Goal: Navigation & Orientation: Find specific page/section

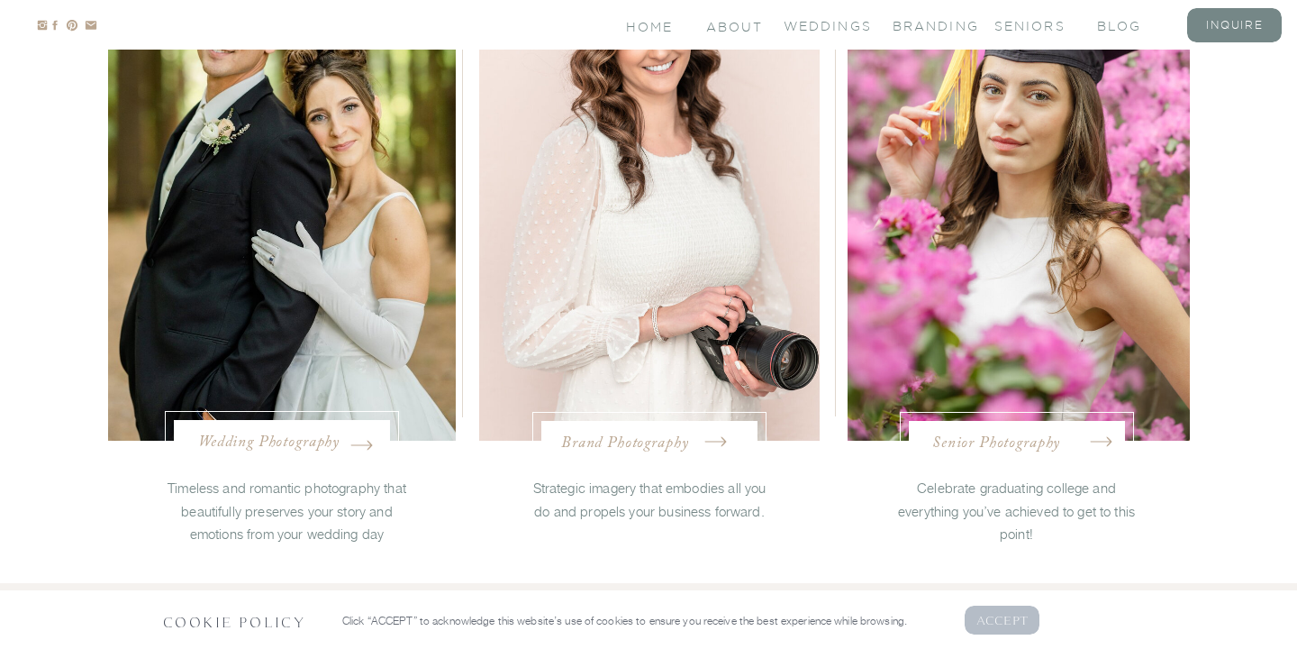
scroll to position [3639, 0]
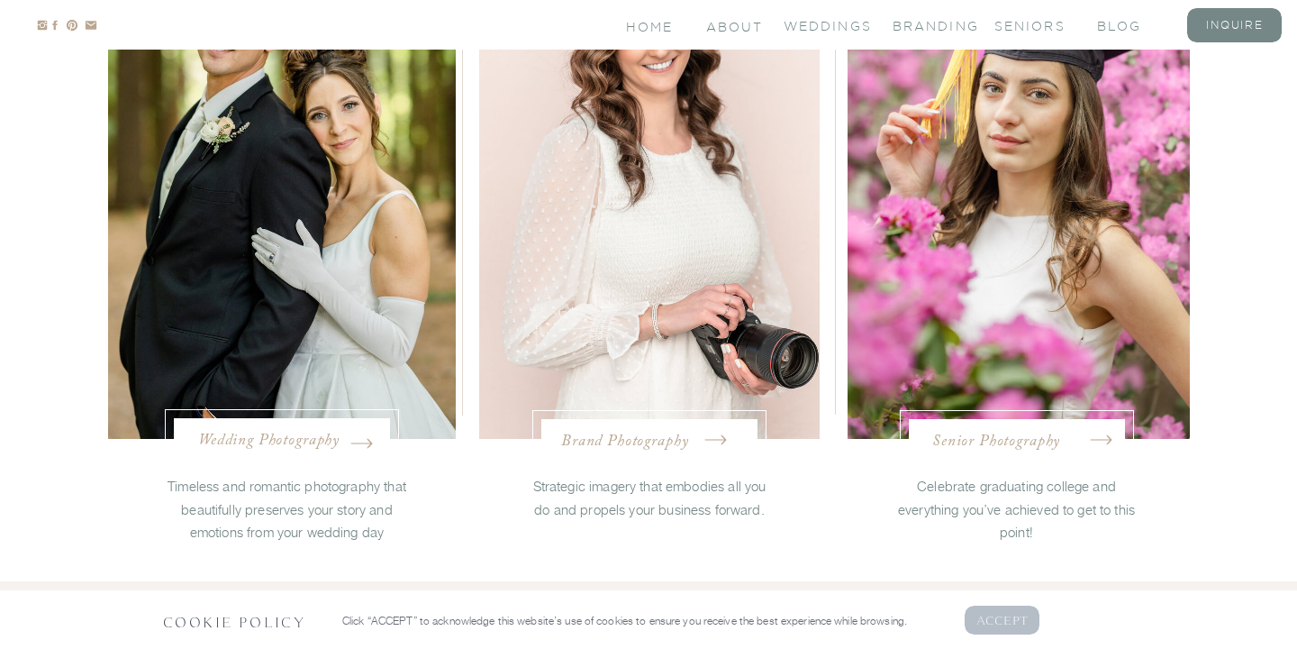
click at [315, 432] on nav "Wedding Photography" at bounding box center [282, 439] width 168 height 18
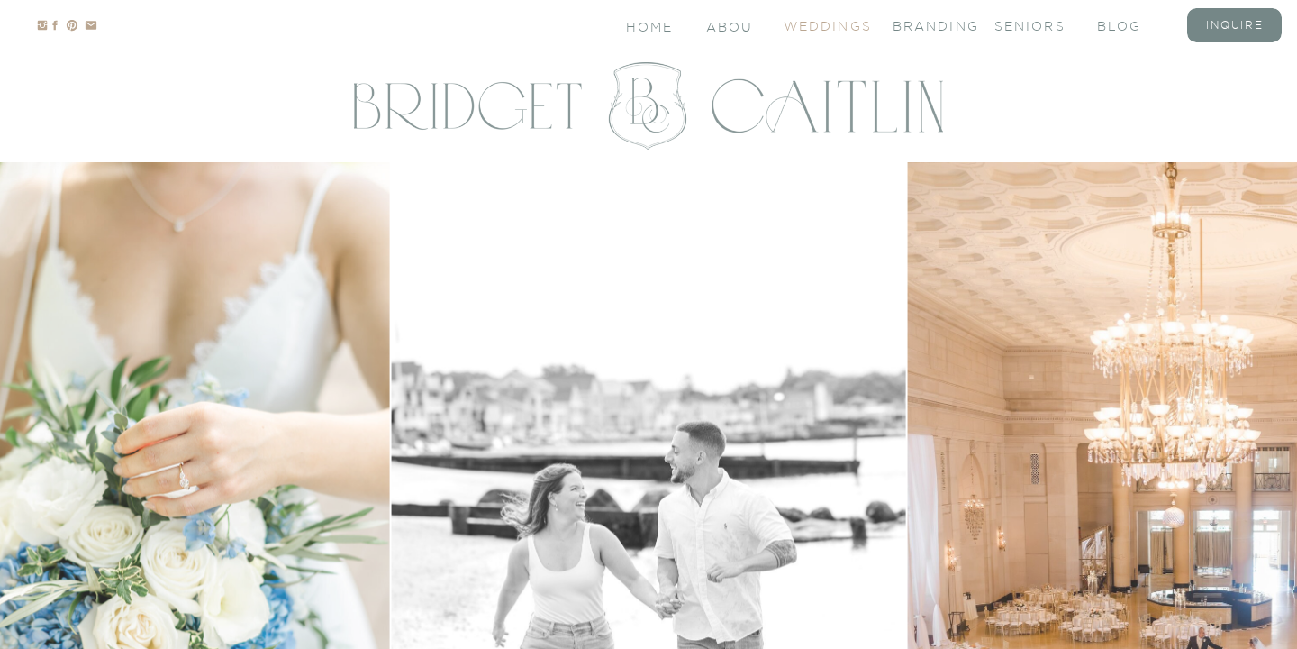
click at [828, 32] on nav "Weddings" at bounding box center [820, 24] width 72 height 15
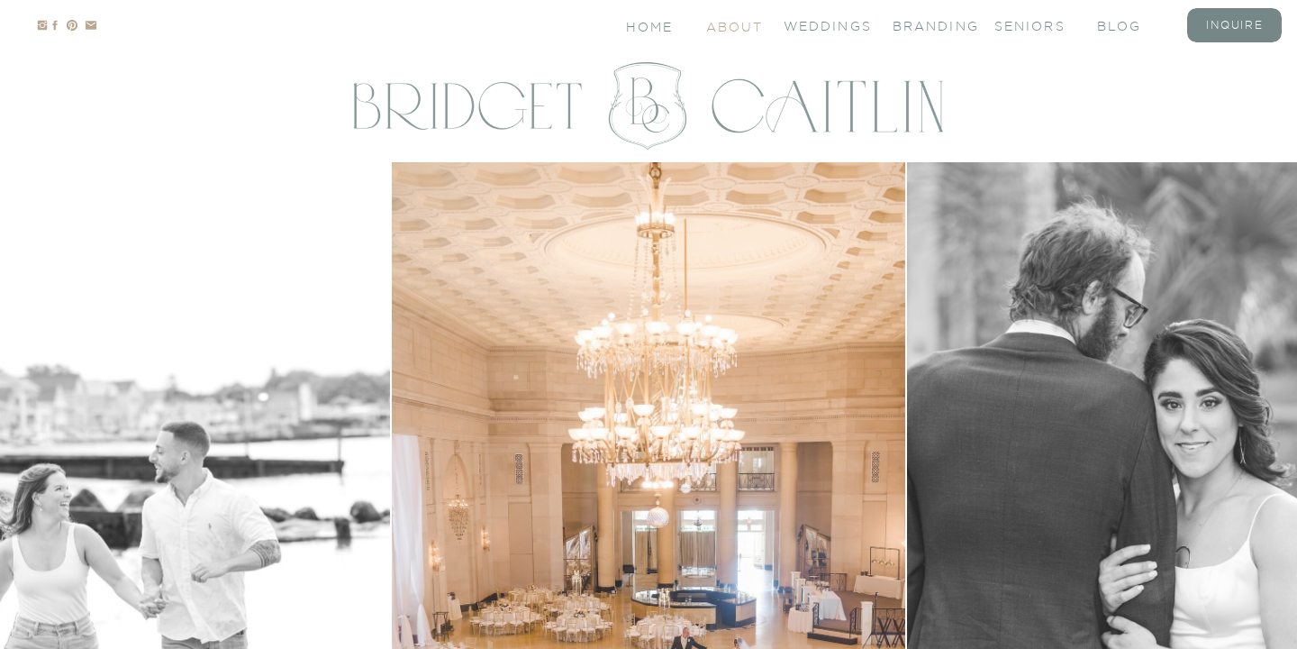
click at [751, 28] on nav "About" at bounding box center [733, 25] width 54 height 15
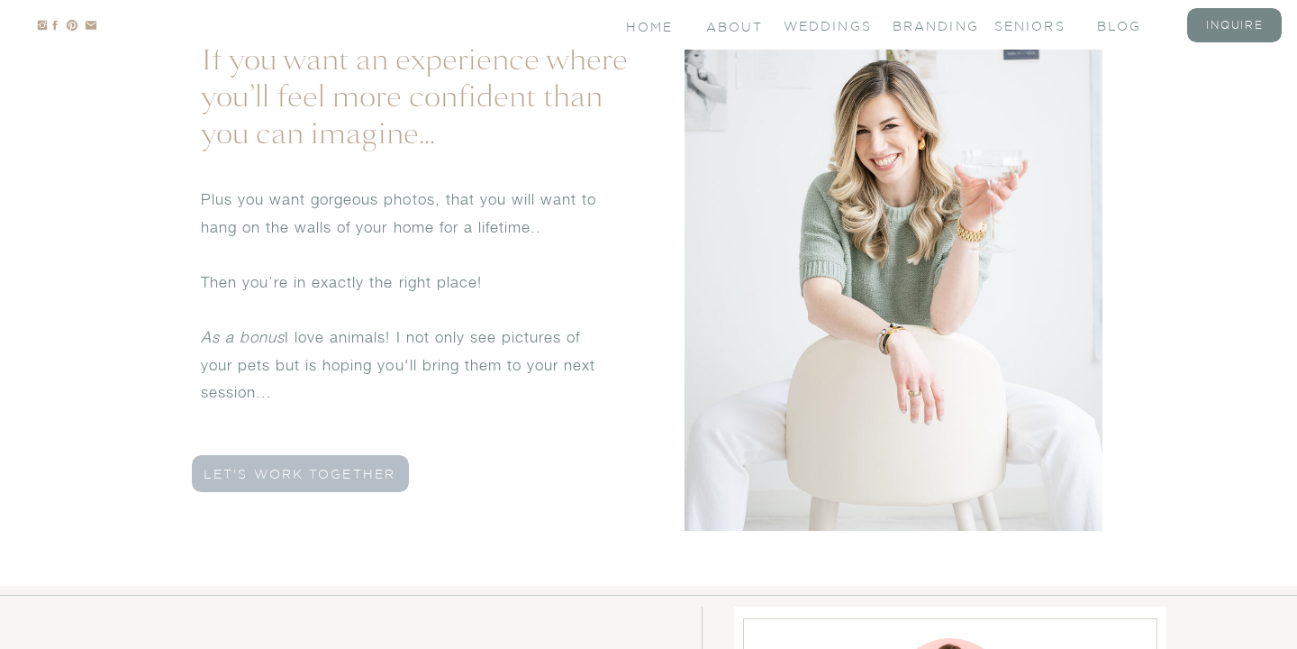
scroll to position [5211, 0]
click at [361, 474] on h3 "let's work together" at bounding box center [299, 475] width 215 height 17
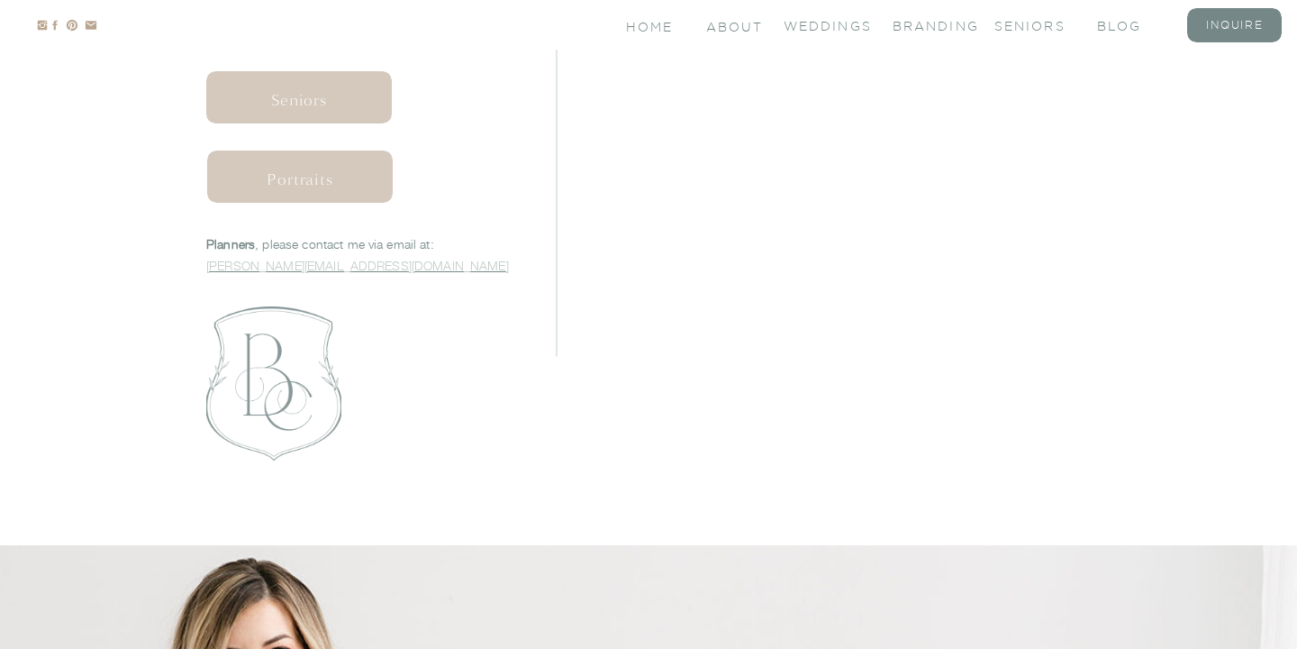
scroll to position [1162, 0]
